Goal: Task Accomplishment & Management: Complete application form

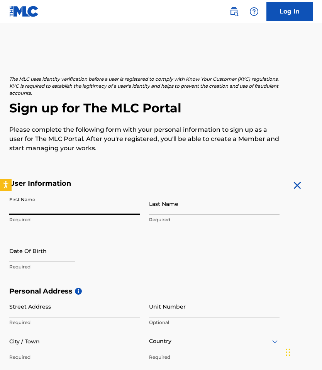
click at [80, 206] on input "First Name" at bounding box center [74, 204] width 131 height 22
type input "Suji"
type input "[PERSON_NAME]"
type input "[STREET_ADDRESS]"
type input "apt #5"
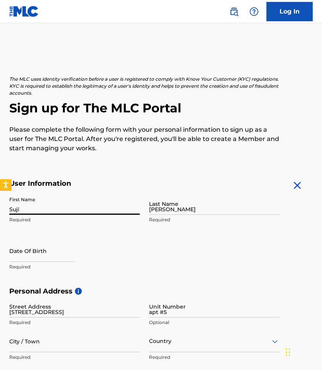
type input "[GEOGRAPHIC_DATA]"
type input "MA"
type input "02215"
type input "857"
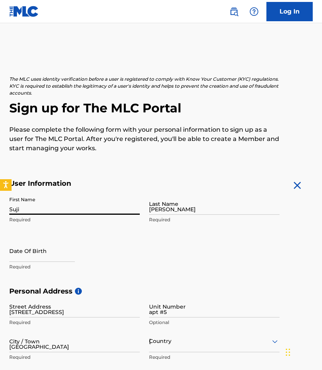
type input "3034058"
type input "[EMAIL_ADDRESS][DOMAIN_NAME]"
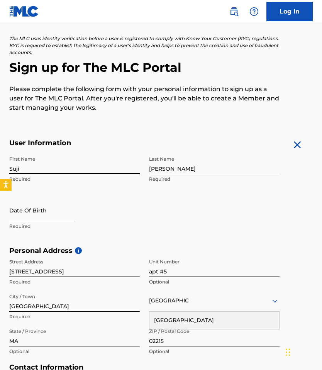
scroll to position [48, 0]
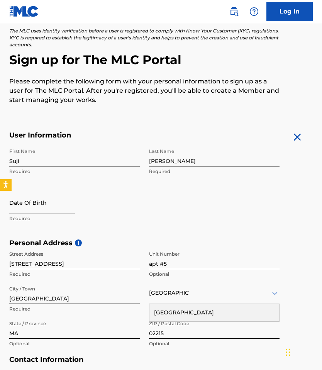
click at [53, 215] on div at bounding box center [42, 204] width 66 height 24
click at [51, 209] on input "text" at bounding box center [42, 203] width 66 height 22
select select "8"
select select "2025"
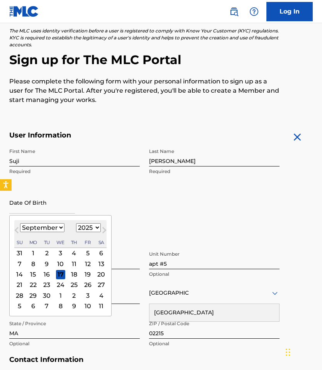
click at [58, 226] on select "January February March April May June July August September October November De…" at bounding box center [42, 227] width 44 height 9
select select "9"
click at [20, 223] on select "January February March April May June July August September October November De…" at bounding box center [42, 227] width 44 height 9
click at [90, 231] on select "1899 1900 1901 1902 1903 1904 1905 1906 1907 1908 1909 1910 1911 1912 1913 1914…" at bounding box center [88, 227] width 25 height 9
select select "2003"
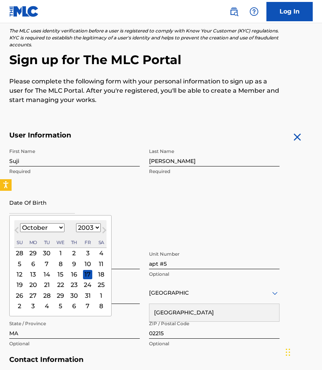
click at [76, 223] on select "1899 1900 1901 1902 1903 1904 1905 1906 1907 1908 1909 1910 1911 1912 1913 1914…" at bounding box center [88, 227] width 25 height 9
click at [72, 273] on div "16" at bounding box center [74, 274] width 9 height 9
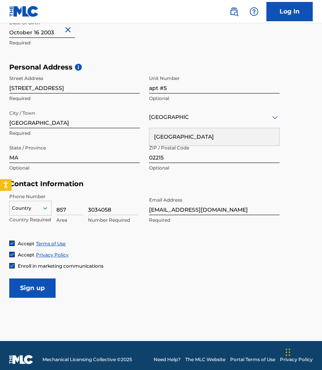
scroll to position [229, 0]
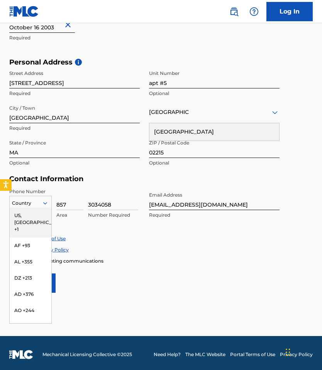
click at [44, 203] on icon at bounding box center [45, 203] width 4 height 2
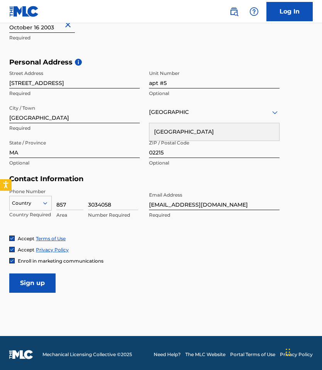
click at [87, 226] on div "Phone Number Country Country Required 857 Area 3034058 Number Required Email Ad…" at bounding box center [144, 211] width 271 height 47
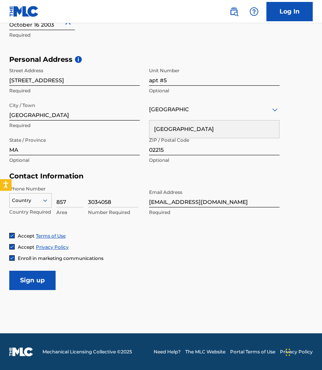
click at [40, 200] on div at bounding box center [31, 200] width 42 height 9
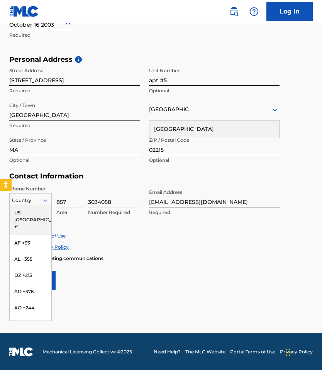
click at [39, 211] on div "US, [GEOGRAPHIC_DATA] +1" at bounding box center [31, 220] width 42 height 30
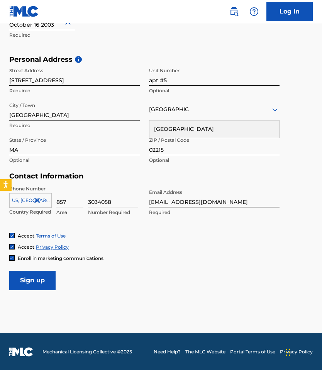
click at [11, 258] on img at bounding box center [12, 258] width 5 height 5
click at [38, 277] on input "Sign up" at bounding box center [32, 280] width 46 height 19
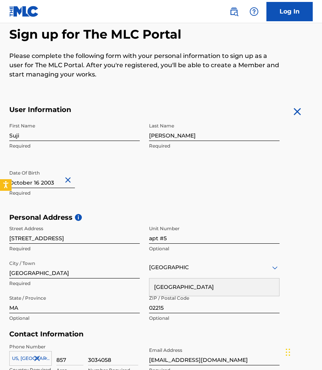
scroll to position [109, 0]
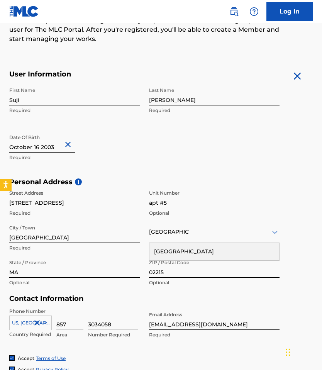
click at [190, 246] on div "[GEOGRAPHIC_DATA]" at bounding box center [215, 251] width 130 height 17
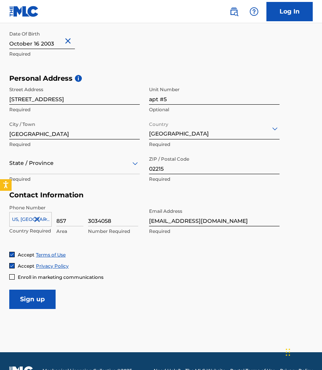
scroll to position [232, 0]
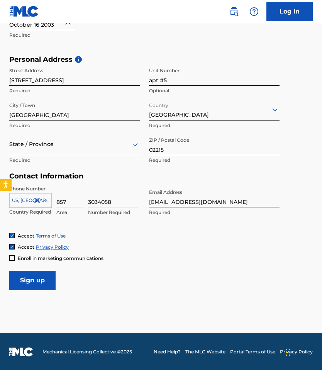
click at [49, 284] on input "Sign up" at bounding box center [32, 280] width 46 height 19
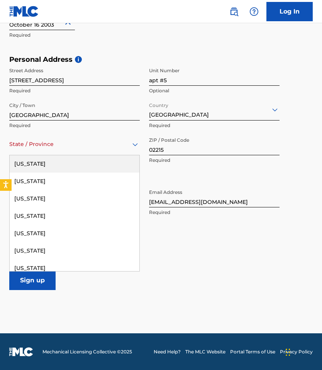
click at [70, 152] on div "State / Province" at bounding box center [74, 144] width 131 height 22
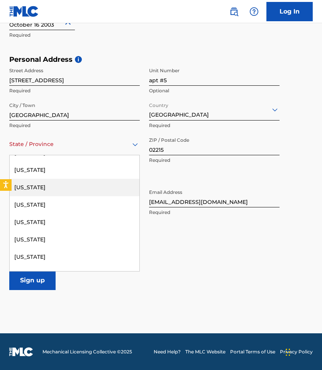
scroll to position [354, 0]
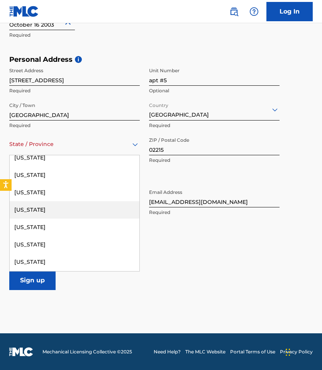
click at [68, 215] on div "[US_STATE]" at bounding box center [75, 209] width 130 height 17
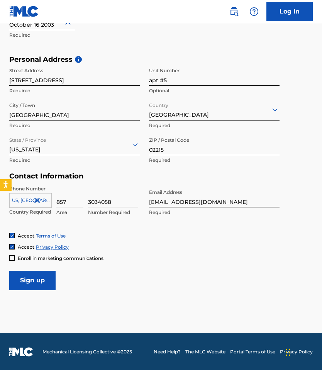
click at [45, 271] on input "Sign up" at bounding box center [32, 280] width 46 height 19
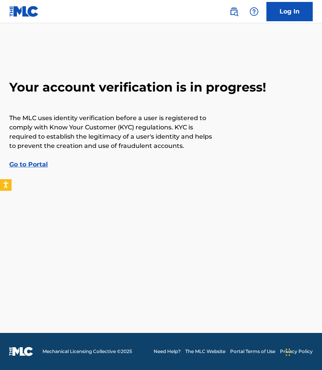
click at [43, 167] on link "Go to Portal" at bounding box center [28, 164] width 39 height 7
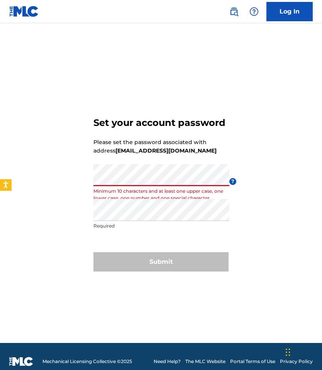
click at [87, 181] on div "Set your account password Please set the password associated with address [EMAI…" at bounding box center [161, 193] width 322 height 301
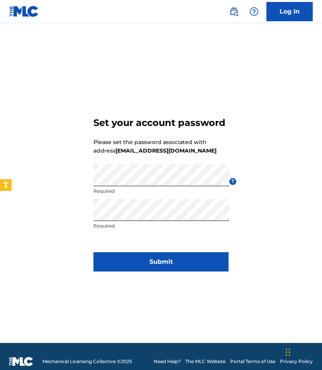
click at [108, 262] on button "Submit" at bounding box center [161, 261] width 135 height 19
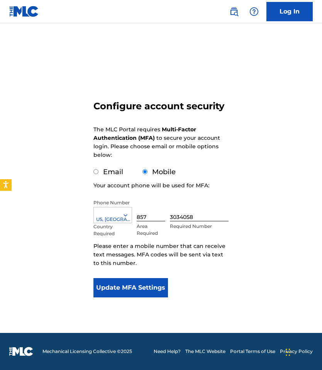
click at [151, 282] on button "Update MFA Settings" at bounding box center [131, 287] width 75 height 19
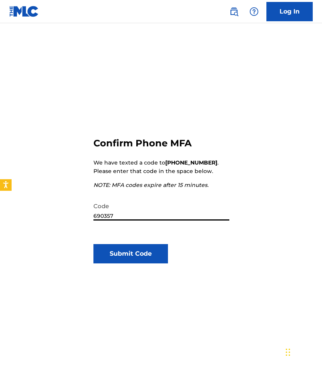
type input "690357"
click at [134, 267] on div "Confirm Phone MFA We have texted a code to +1 (857) 3034058 . Please enter that…" at bounding box center [161, 251] width 135 height 301
click at [134, 266] on div "Confirm Phone MFA We have texted a code to +1 (857) 3034058 . Please enter that…" at bounding box center [161, 251] width 135 height 301
click at [134, 263] on button "Submit Code" at bounding box center [131, 253] width 75 height 19
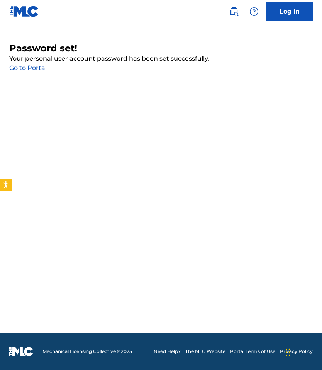
click at [30, 65] on link "Go to Portal" at bounding box center [28, 67] width 38 height 7
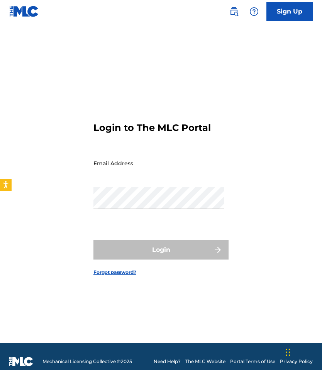
click at [130, 166] on input "Email Address" at bounding box center [159, 163] width 131 height 22
type input "[EMAIL_ADDRESS][DOMAIN_NAME]"
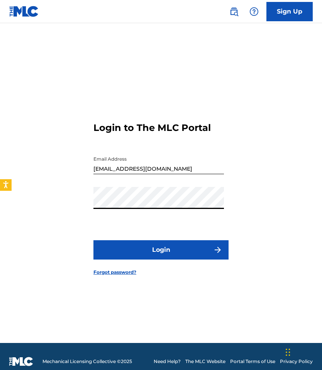
click at [94, 240] on button "Login" at bounding box center [161, 249] width 135 height 19
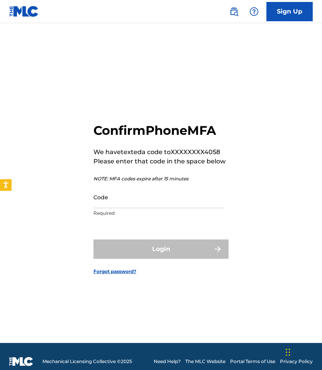
click at [155, 203] on input "Code" at bounding box center [159, 197] width 131 height 22
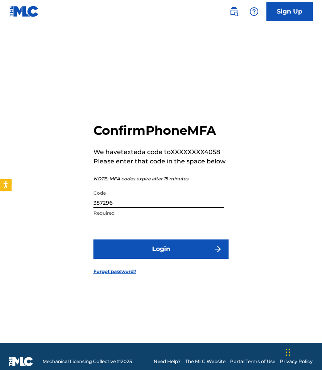
type input "357296"
click at [136, 251] on button "Login" at bounding box center [161, 249] width 135 height 19
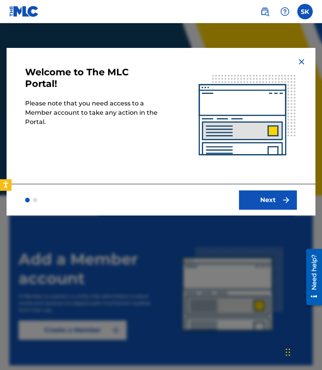
click at [275, 194] on button "Next" at bounding box center [268, 200] width 58 height 19
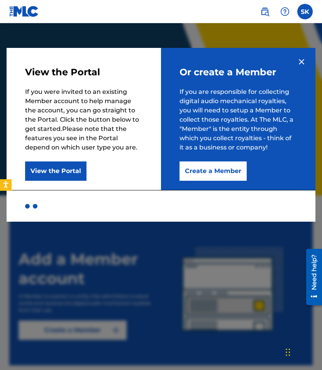
click at [69, 174] on button "View the Portal" at bounding box center [55, 171] width 61 height 19
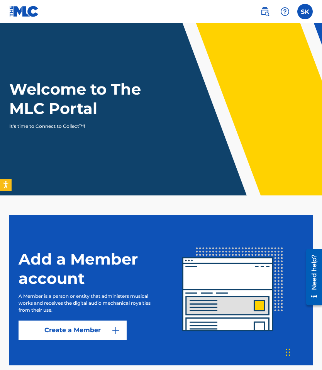
click at [310, 14] on label at bounding box center [305, 11] width 15 height 15
click at [305, 12] on input "SK Suji Kim sujik2003@gmail.com Notification Preferences Profile Log out" at bounding box center [305, 12] width 0 height 0
click at [310, 7] on div "SK SK Suji Kim sujik2003@gmail.com Notification Preferences Profile Log out" at bounding box center [305, 11] width 15 height 15
